Goal: Obtain resource: Download file/media

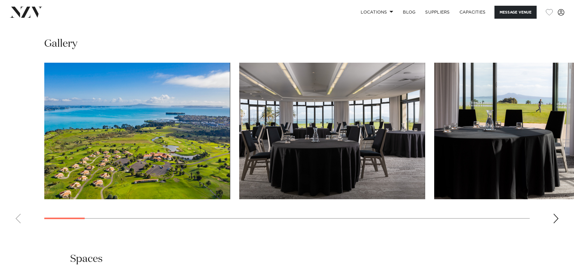
scroll to position [754, 0]
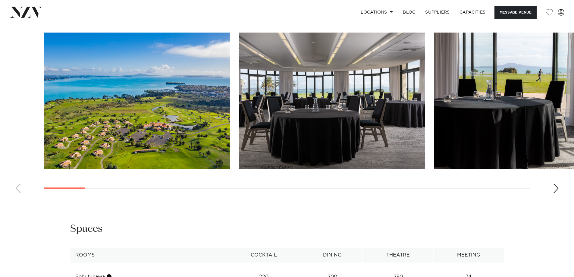
click at [561, 198] on swiper-container at bounding box center [287, 116] width 574 height 166
click at [559, 193] on div "Next slide" at bounding box center [556, 189] width 6 height 10
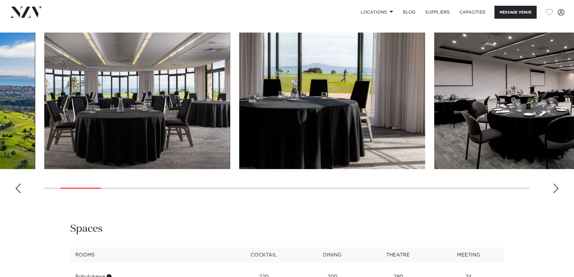
click at [559, 193] on div "Next slide" at bounding box center [556, 189] width 6 height 10
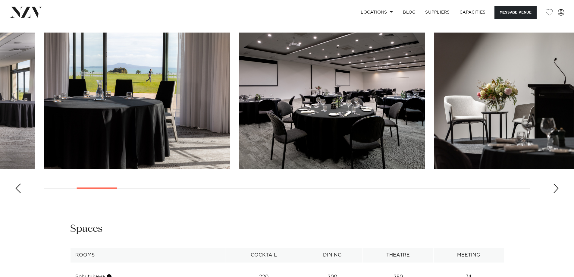
click at [558, 193] on div "Next slide" at bounding box center [556, 189] width 6 height 10
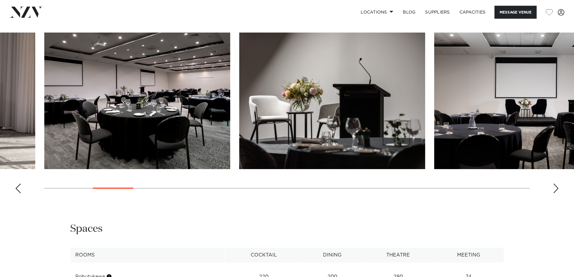
click at [558, 193] on div "Next slide" at bounding box center [556, 189] width 6 height 10
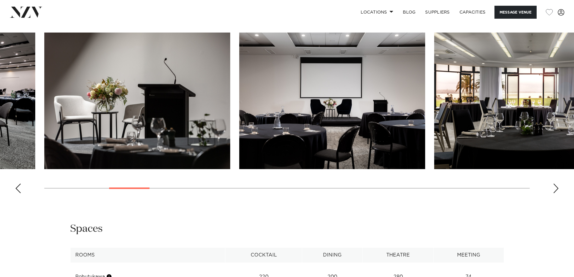
click at [558, 193] on div "Next slide" at bounding box center [556, 189] width 6 height 10
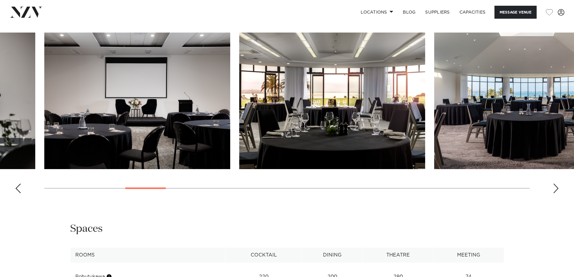
click at [555, 193] on div "Next slide" at bounding box center [556, 189] width 6 height 10
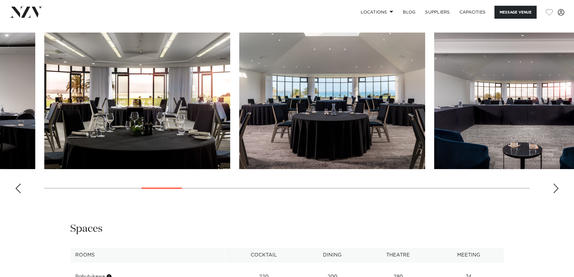
click at [555, 193] on div "Next slide" at bounding box center [556, 189] width 6 height 10
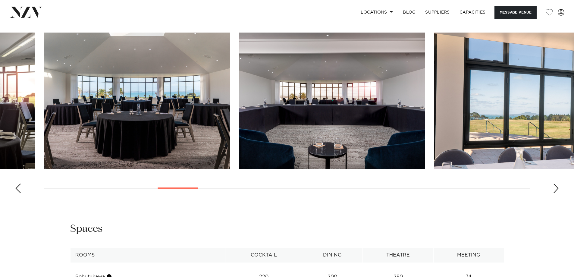
click at [555, 193] on div "Next slide" at bounding box center [556, 189] width 6 height 10
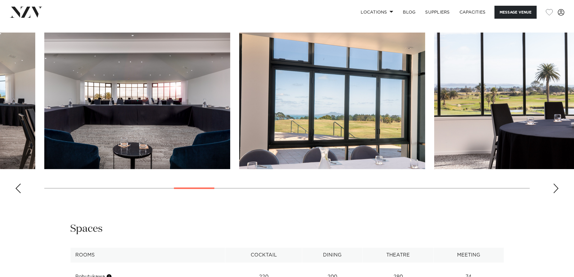
click at [555, 193] on div "Next slide" at bounding box center [556, 189] width 6 height 10
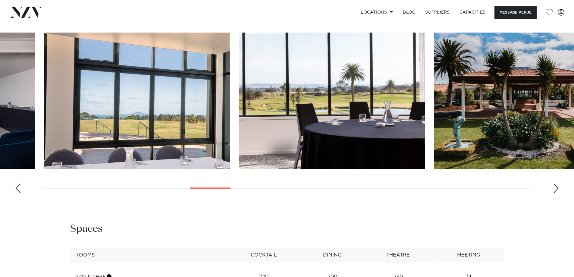
click at [555, 193] on div "Next slide" at bounding box center [556, 189] width 6 height 10
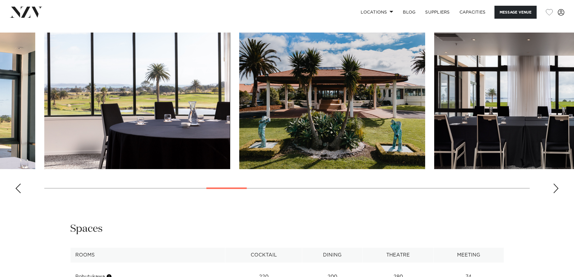
click at [555, 193] on div "Next slide" at bounding box center [556, 189] width 6 height 10
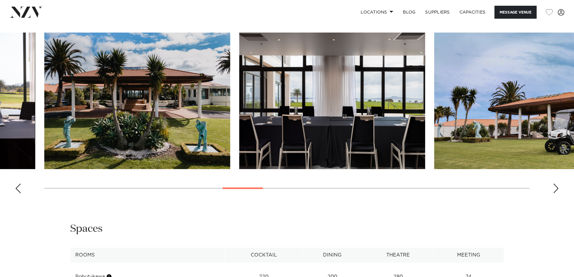
click at [555, 193] on div "Next slide" at bounding box center [556, 189] width 6 height 10
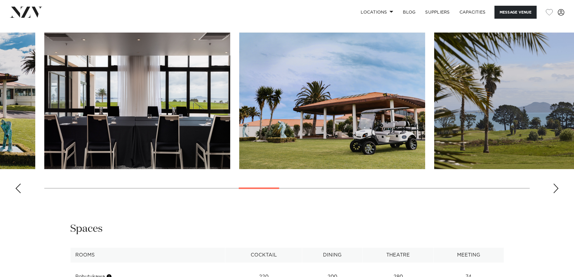
click at [555, 193] on div "Next slide" at bounding box center [556, 189] width 6 height 10
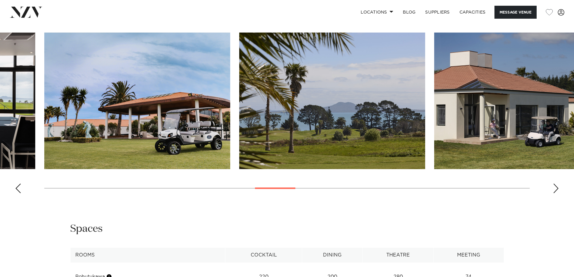
click at [555, 193] on div "Next slide" at bounding box center [556, 189] width 6 height 10
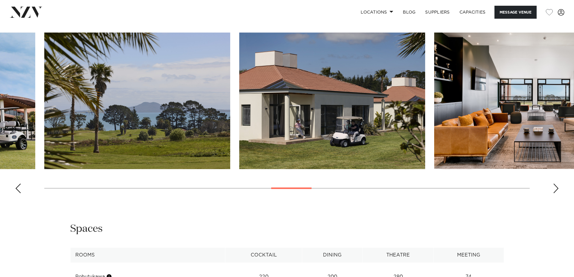
click at [555, 193] on div "Next slide" at bounding box center [556, 189] width 6 height 10
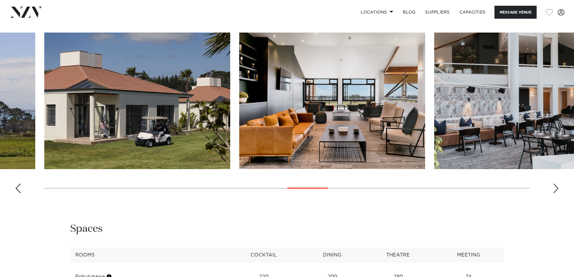
click at [555, 193] on div "Next slide" at bounding box center [556, 189] width 6 height 10
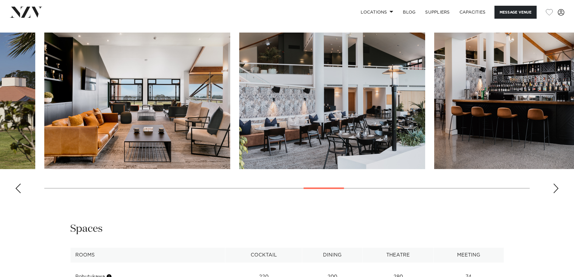
click at [555, 193] on div "Next slide" at bounding box center [556, 189] width 6 height 10
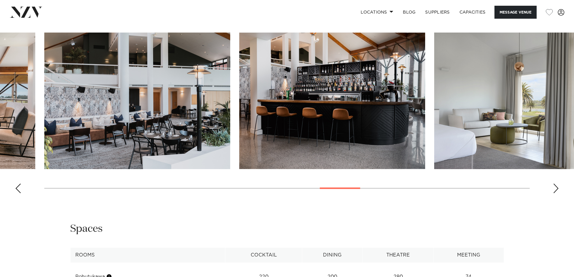
click at [555, 193] on div "Next slide" at bounding box center [556, 189] width 6 height 10
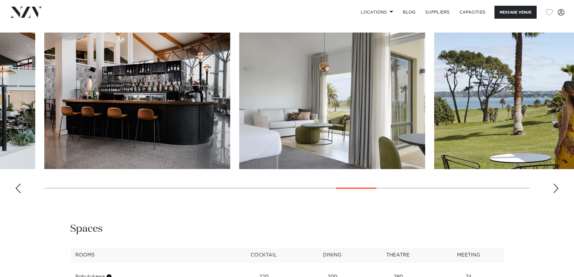
click at [555, 193] on div "Next slide" at bounding box center [556, 189] width 6 height 10
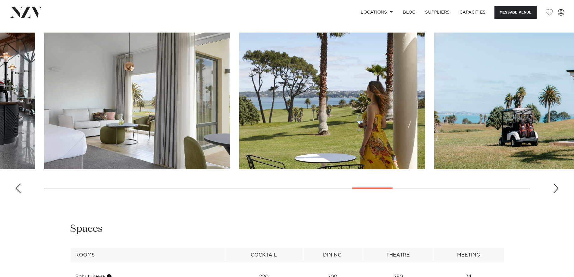
click at [555, 193] on div "Next slide" at bounding box center [556, 189] width 6 height 10
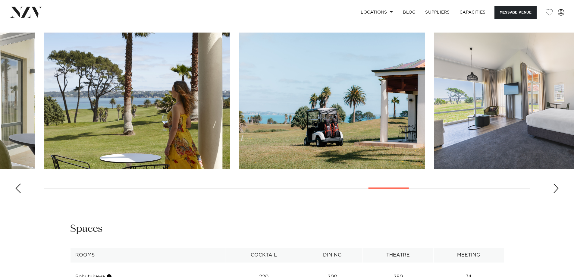
click at [555, 193] on div "Next slide" at bounding box center [556, 189] width 6 height 10
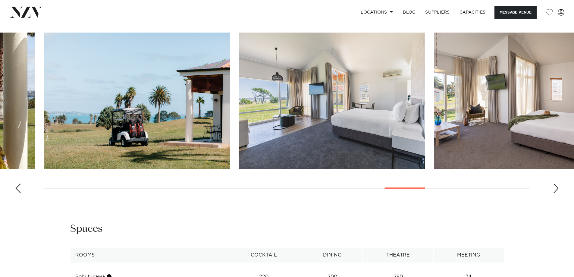
click at [555, 193] on div "Next slide" at bounding box center [556, 189] width 6 height 10
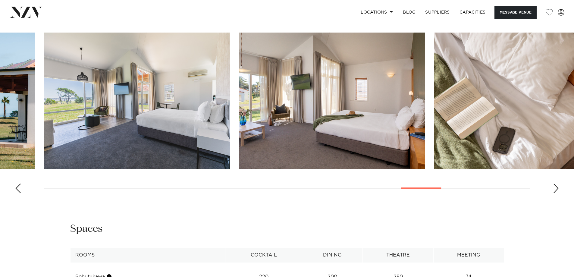
click at [555, 193] on div "Next slide" at bounding box center [556, 189] width 6 height 10
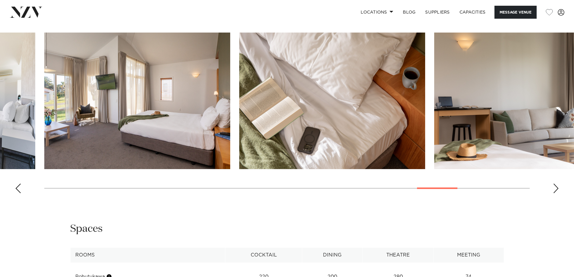
click at [555, 193] on div "Next slide" at bounding box center [556, 189] width 6 height 10
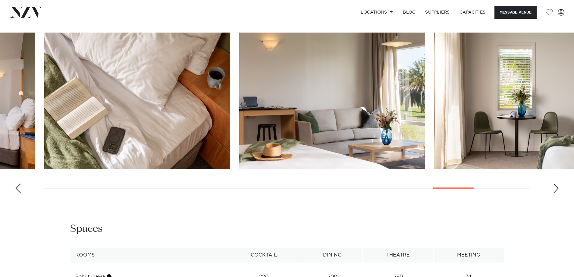
click at [555, 193] on div "Next slide" at bounding box center [556, 189] width 6 height 10
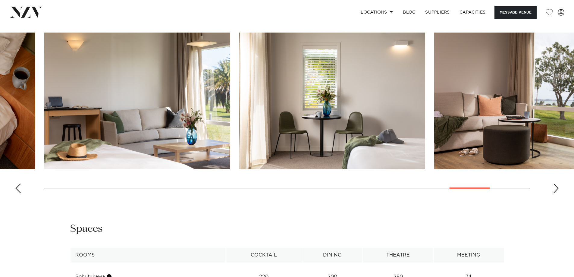
click at [555, 193] on div "Next slide" at bounding box center [556, 189] width 6 height 10
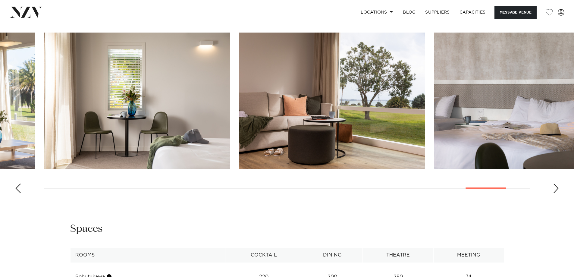
click at [555, 193] on div "Next slide" at bounding box center [556, 189] width 6 height 10
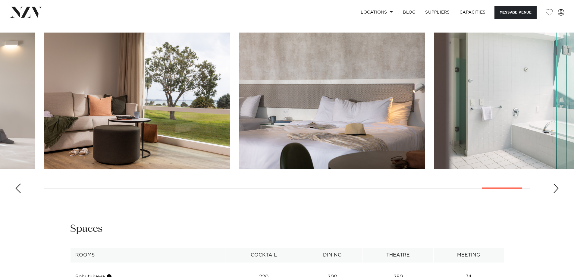
click at [555, 193] on div "Next slide" at bounding box center [556, 189] width 6 height 10
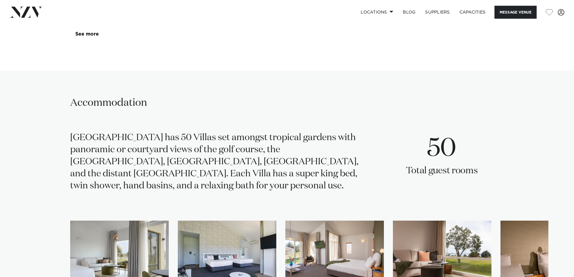
scroll to position [1176, 0]
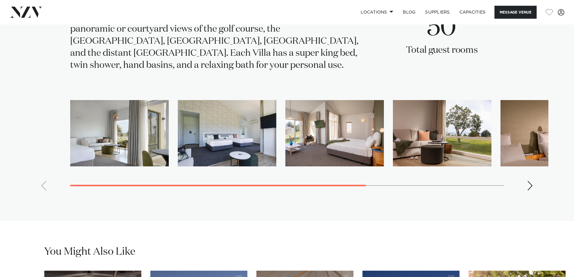
click at [529, 191] on div "Next slide" at bounding box center [531, 186] width 6 height 10
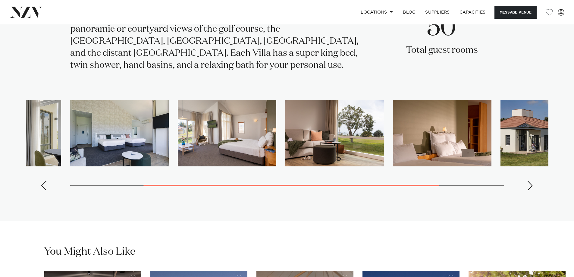
click at [529, 191] on div "Next slide" at bounding box center [531, 186] width 6 height 10
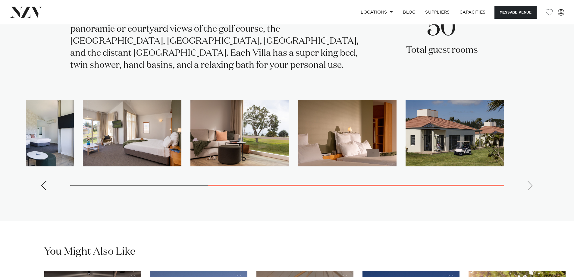
click at [529, 196] on swiper-container at bounding box center [287, 148] width 523 height 96
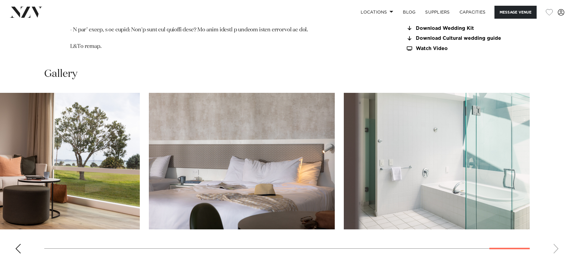
scroll to position [543, 0]
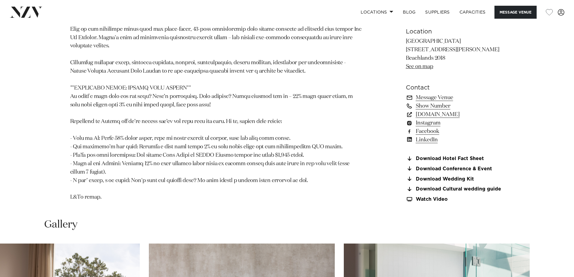
click at [458, 181] on div "220 200 280 74 Amenities AV Equipment Onsite Catering Onsite Parking Natural Li…" at bounding box center [455, 22] width 98 height 360
click at [455, 161] on link "Download Hotel Fact Sheet" at bounding box center [455, 158] width 98 height 5
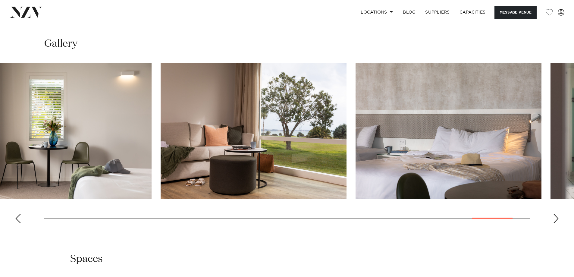
click at [429, 165] on img "29 / 30" at bounding box center [449, 131] width 186 height 137
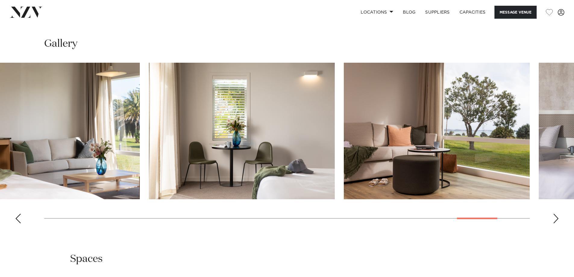
click at [429, 156] on img "28 / 30" at bounding box center [437, 131] width 186 height 137
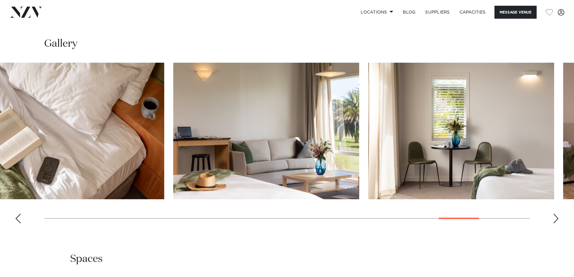
click at [397, 167] on img "27 / 30" at bounding box center [461, 131] width 186 height 137
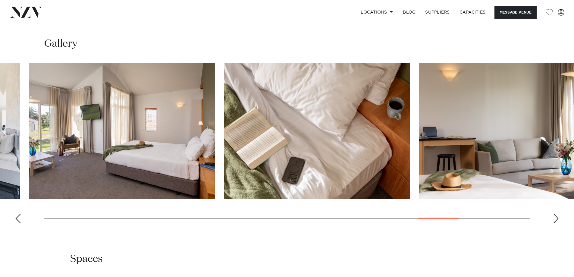
click at [325, 179] on img "25 / 30" at bounding box center [317, 131] width 186 height 137
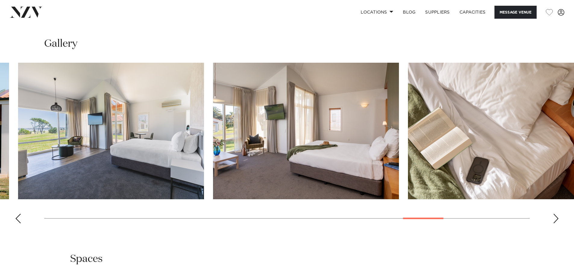
click at [341, 168] on img "24 / 30" at bounding box center [306, 131] width 186 height 137
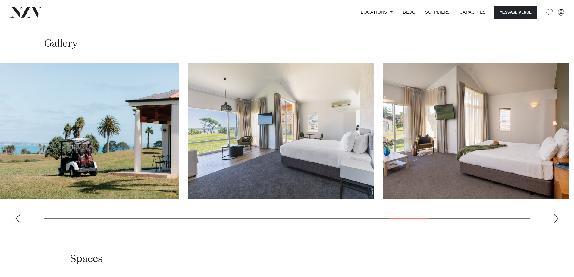
click at [314, 183] on img "23 / 30" at bounding box center [281, 131] width 186 height 137
